Goal: Use online tool/utility: Utilize a website feature to perform a specific function

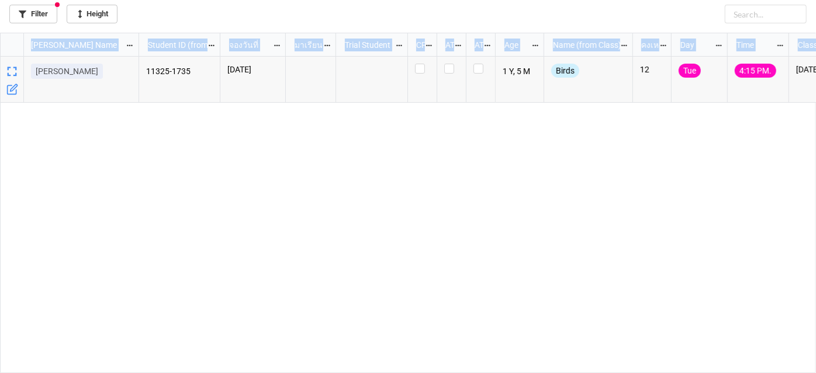
scroll to position [334, 809]
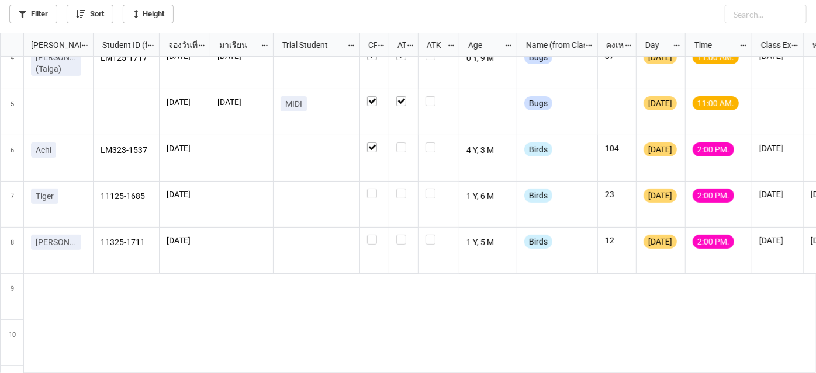
scroll to position [159, 0]
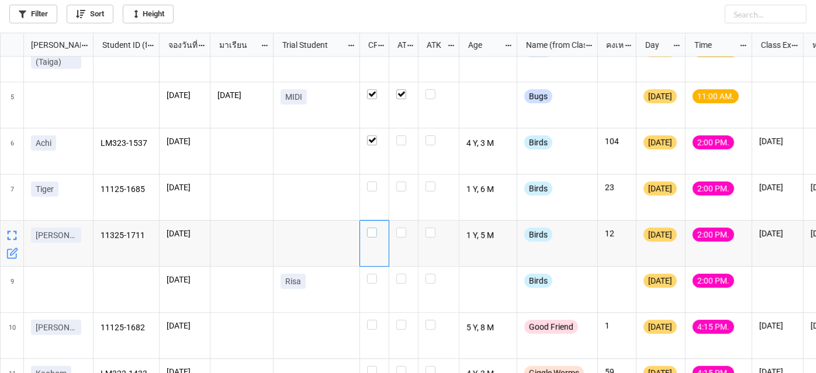
click at [368, 228] on label "grid" at bounding box center [374, 228] width 15 height 0
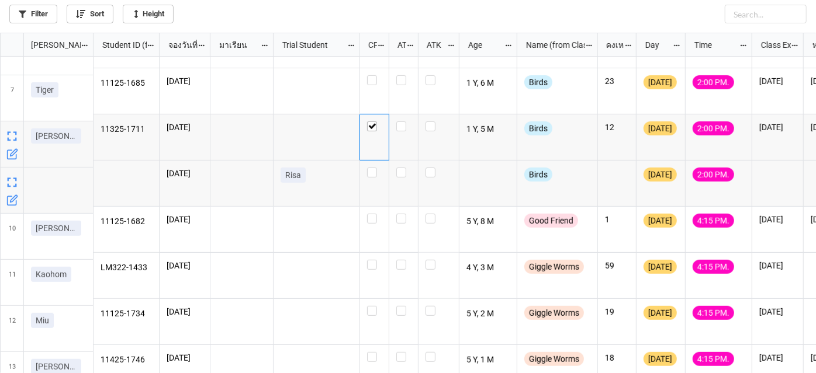
scroll to position [265, 0]
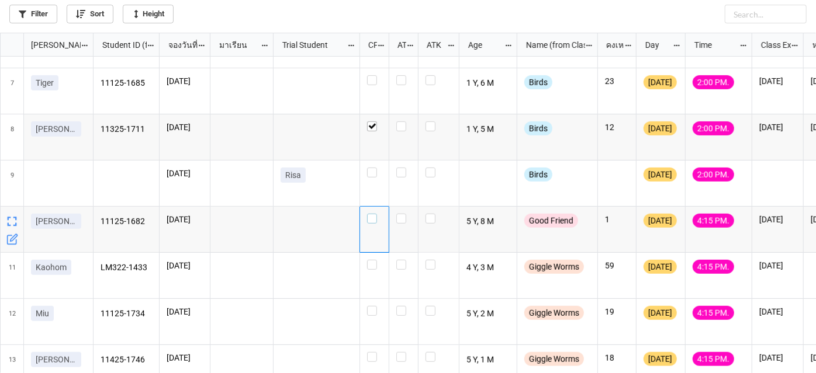
click at [373, 214] on label "grid" at bounding box center [374, 214] width 15 height 0
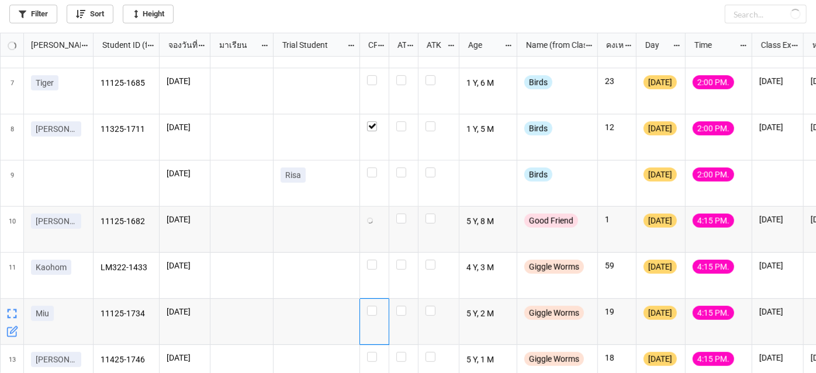
click at [365, 311] on div "grid" at bounding box center [374, 322] width 29 height 46
click at [370, 306] on label "grid" at bounding box center [374, 306] width 15 height 0
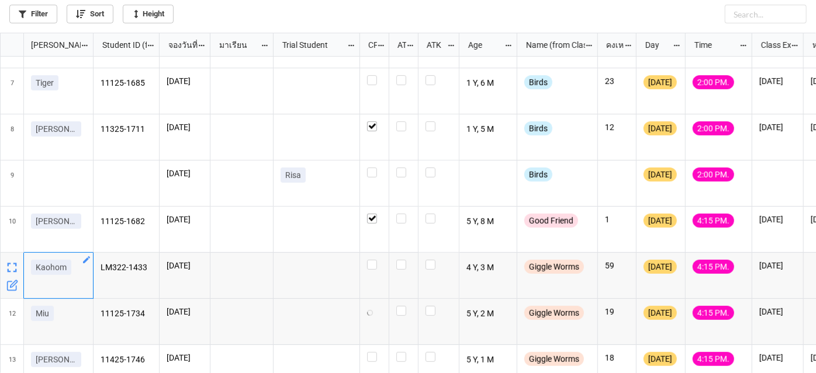
click at [88, 260] on icon "grid" at bounding box center [86, 259] width 9 height 9
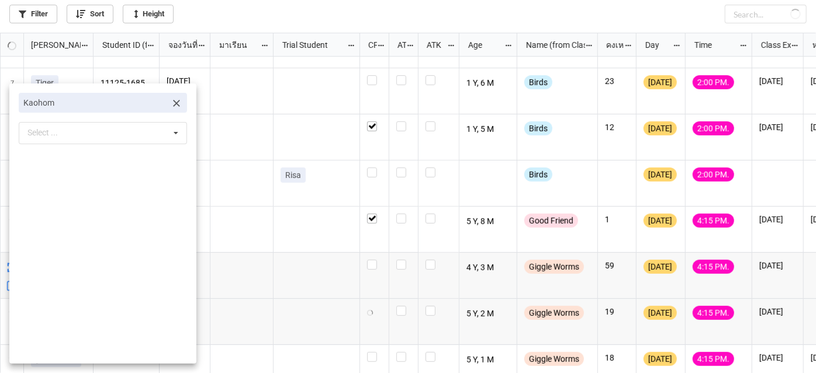
click at [171, 102] on icon at bounding box center [177, 104] width 12 height 12
click at [145, 104] on div "Select ... No results found." at bounding box center [103, 104] width 168 height 22
type input "ฟ"
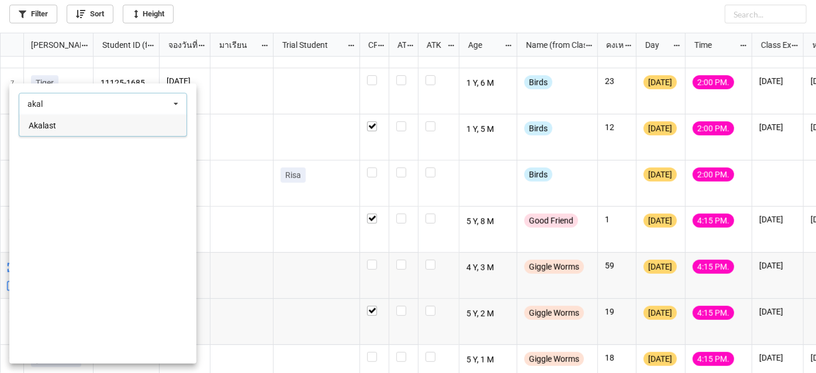
type input "akal"
click at [133, 125] on div "Akalast" at bounding box center [102, 125] width 167 height 22
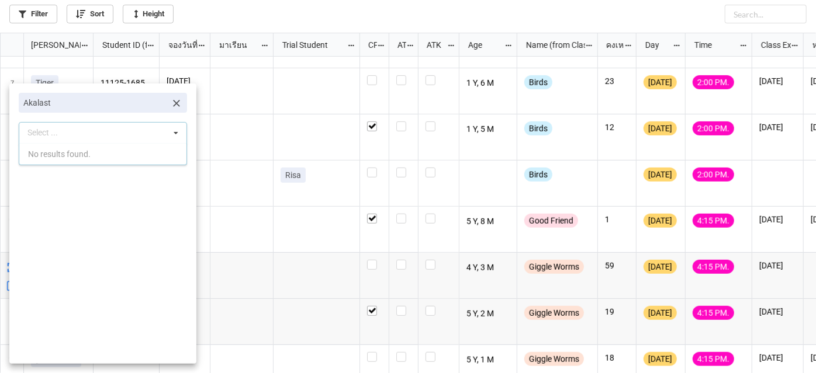
click at [305, 274] on div at bounding box center [408, 186] width 816 height 373
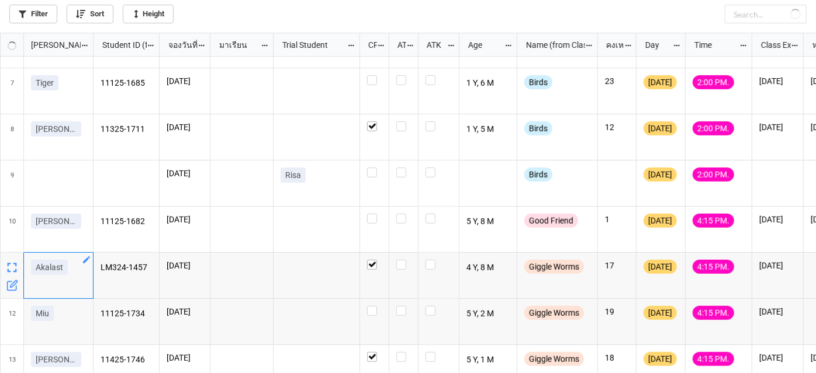
checkbox input "true"
checkbox input "false"
checkbox input "true"
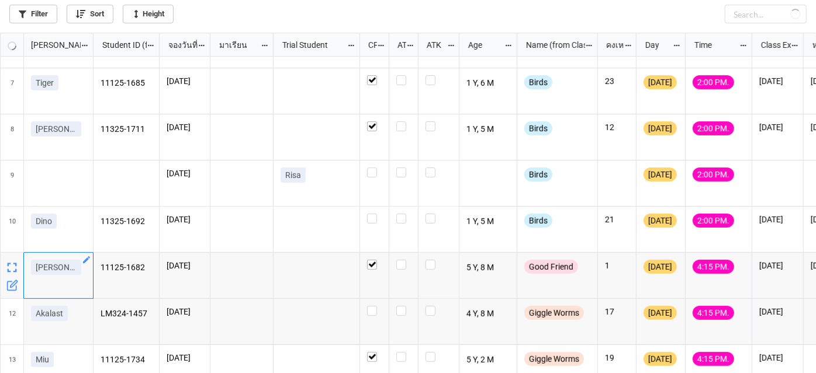
checkbox input "true"
